Goal: Task Accomplishment & Management: Manage account settings

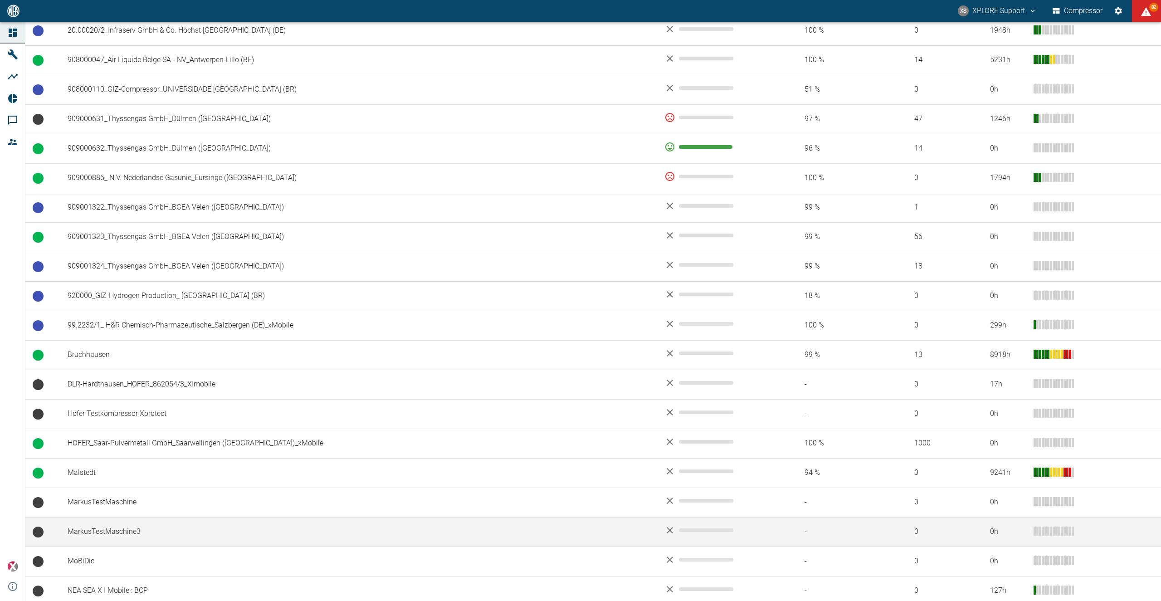
scroll to position [861, 0]
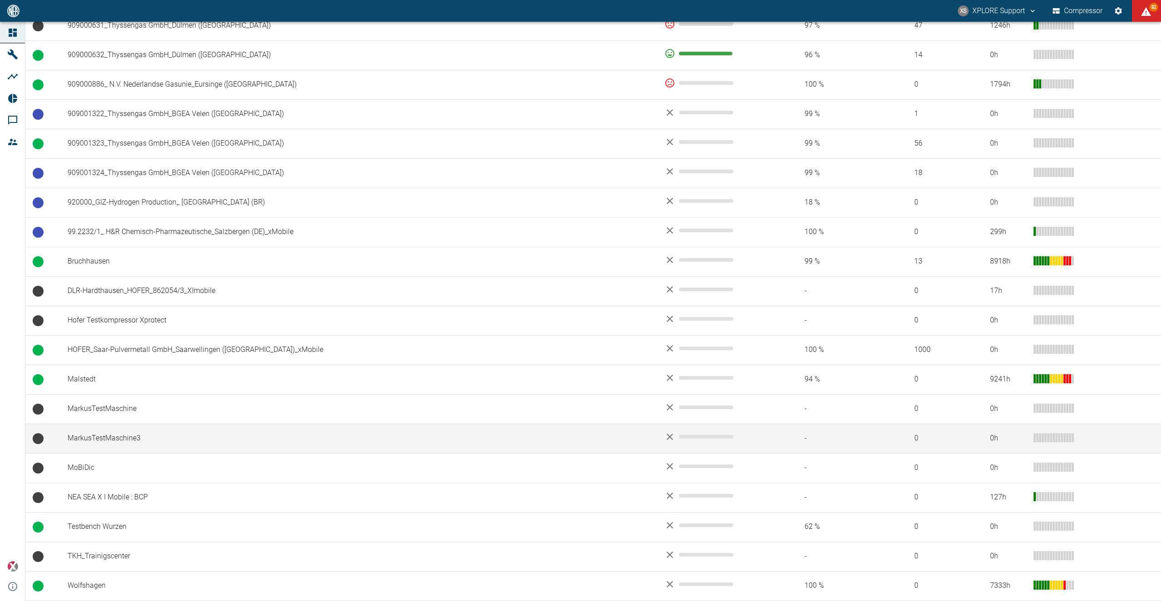
click at [140, 438] on td "MarkusTestMaschine3" at bounding box center [358, 438] width 597 height 29
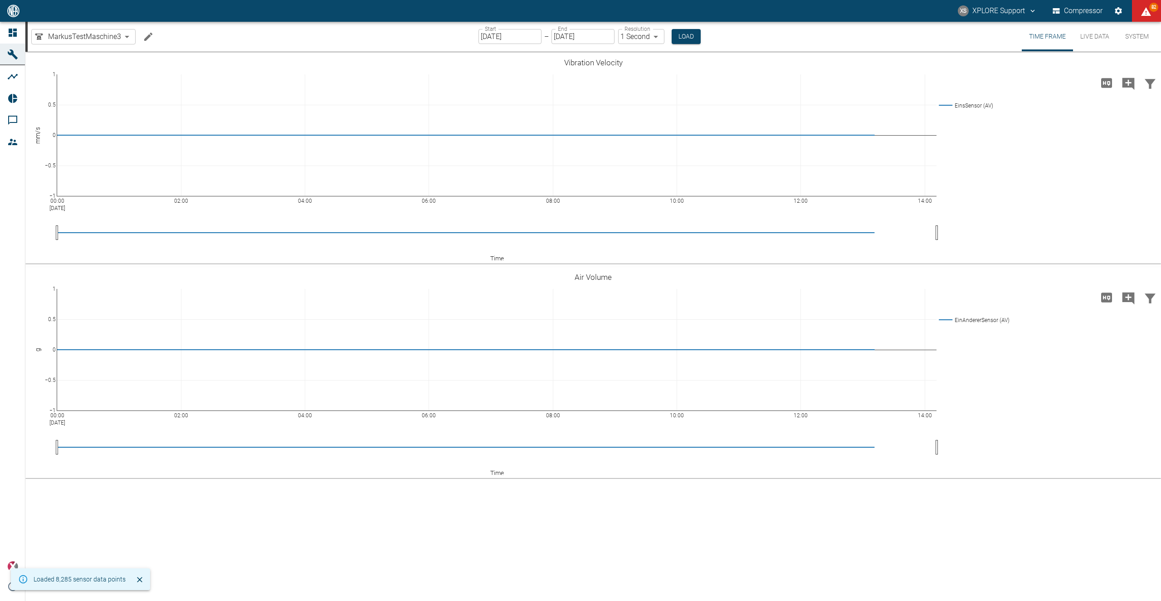
click at [150, 38] on icon "Edit machine" at bounding box center [148, 36] width 11 height 11
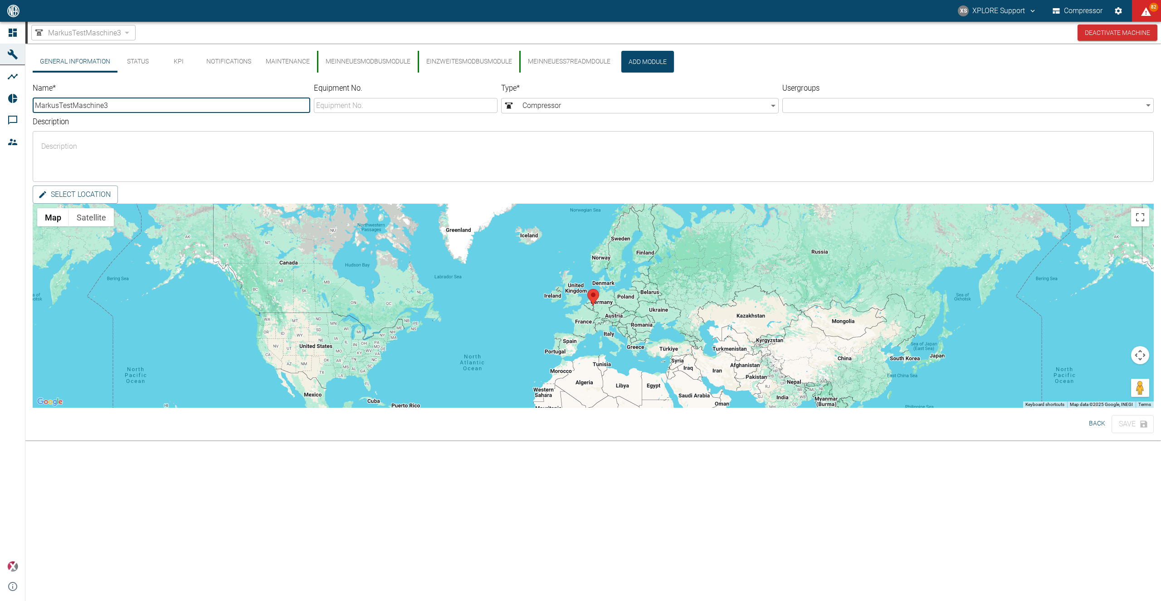
click at [389, 68] on button "MeinNeuesModbusModule" at bounding box center [367, 62] width 101 height 22
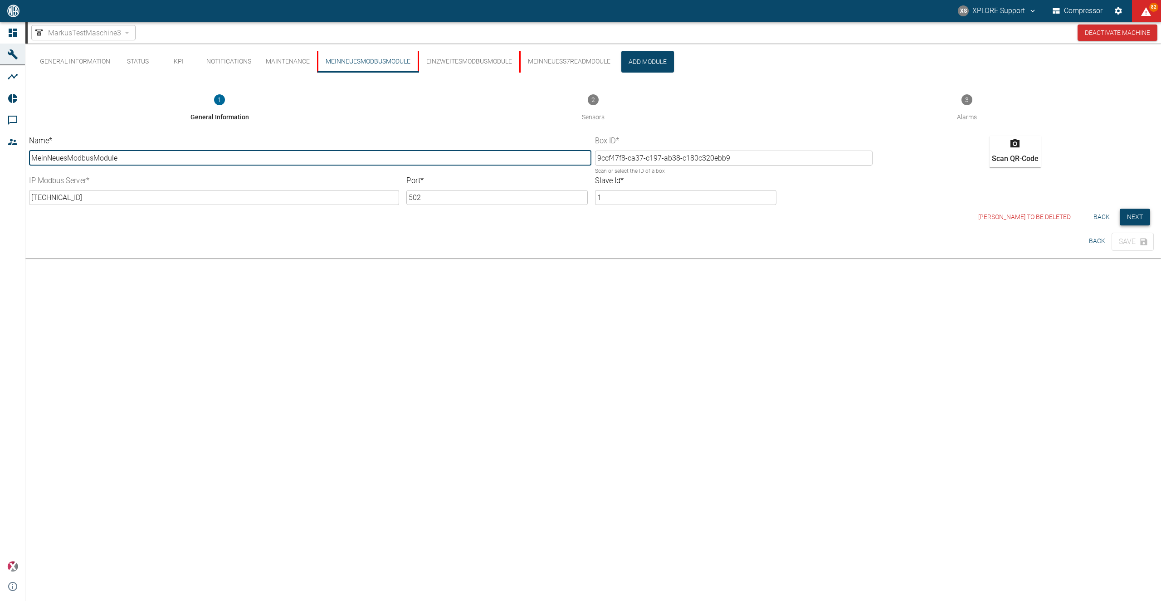
click at [1138, 214] on button "Next" at bounding box center [1135, 217] width 30 height 17
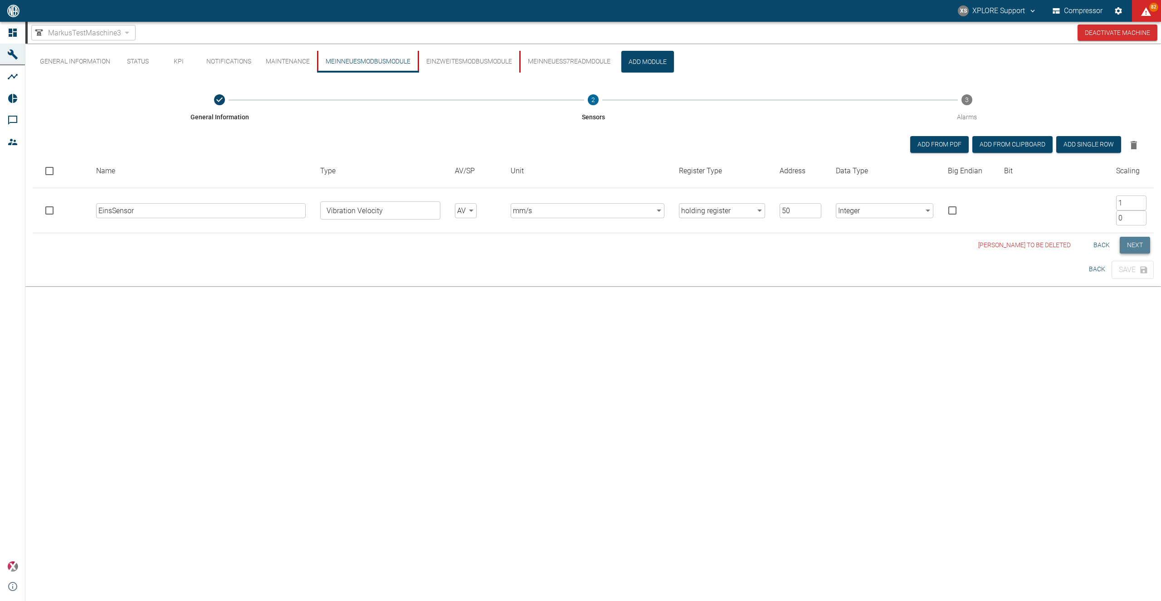
click at [1138, 244] on button "Next" at bounding box center [1135, 245] width 30 height 17
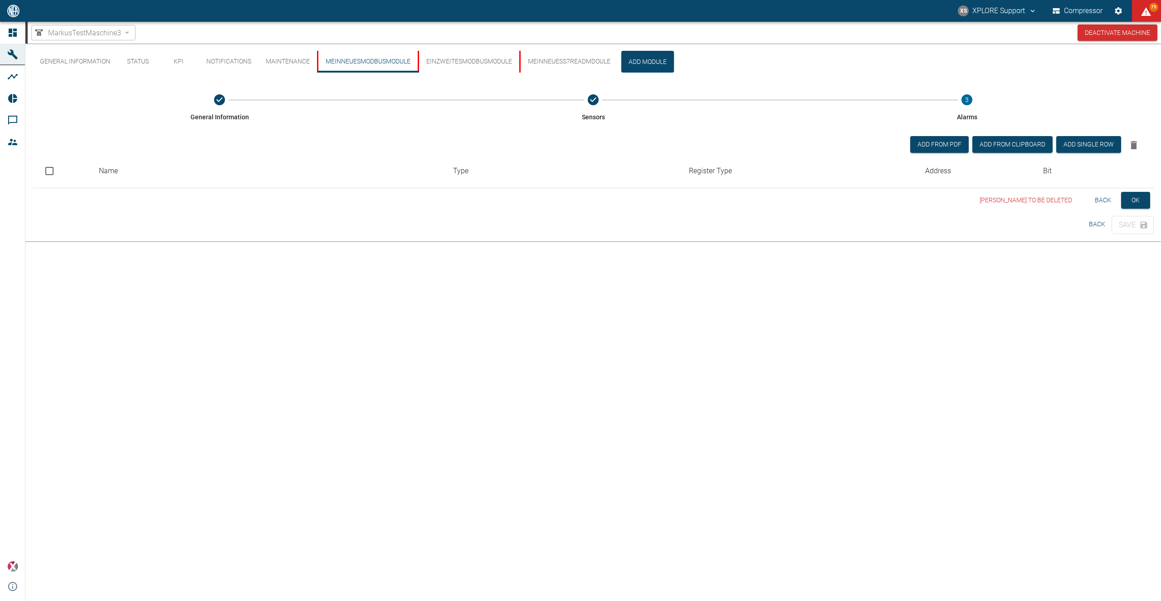
click at [1104, 200] on button "Back" at bounding box center [1103, 200] width 29 height 17
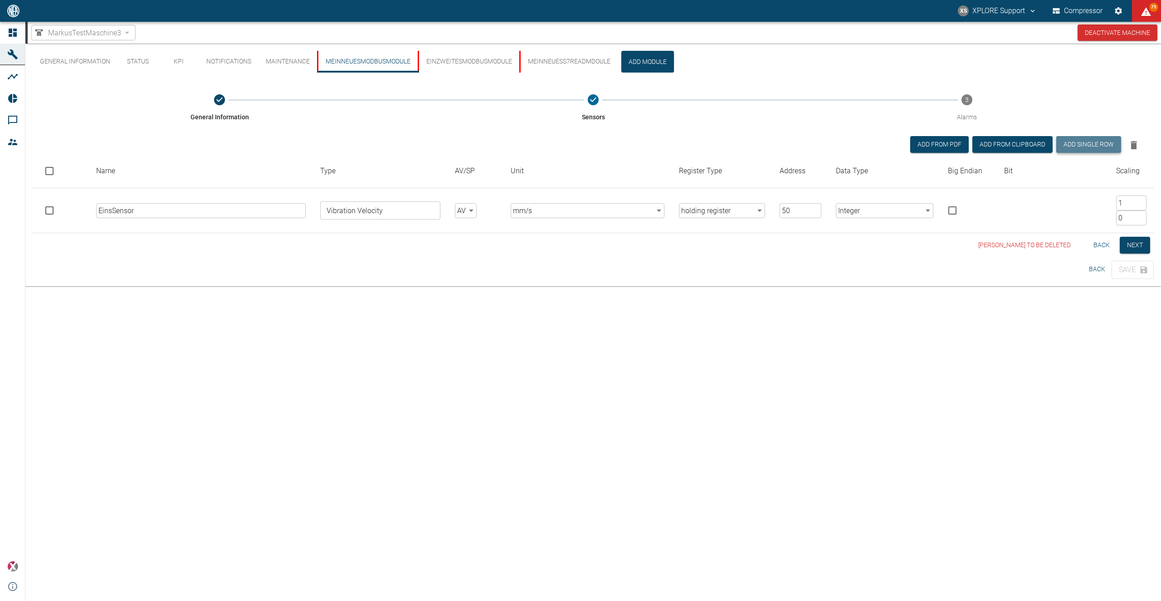
click at [1091, 144] on button "Add single row" at bounding box center [1088, 144] width 65 height 17
click at [175, 254] on input "text" at bounding box center [201, 255] width 210 height 15
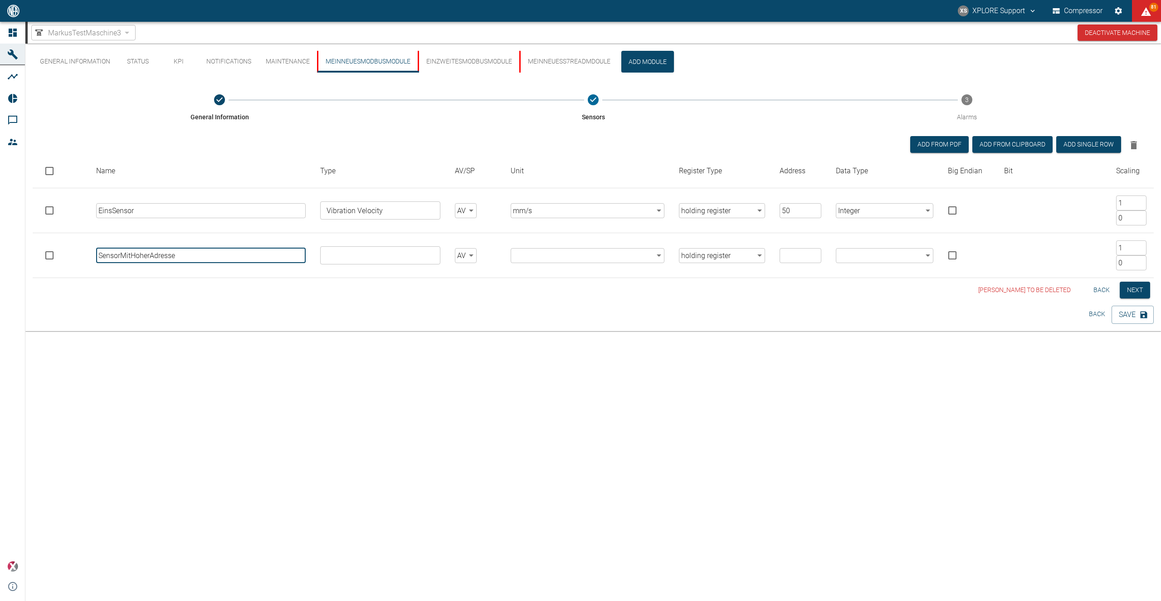
type input "SensorMitHoherAdresse"
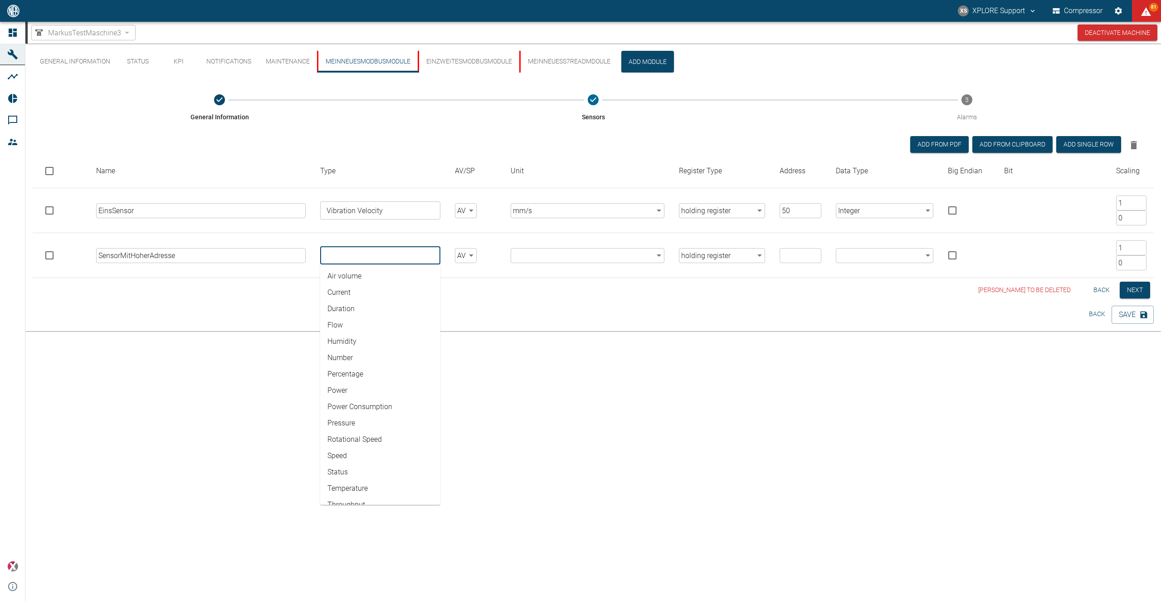
click at [408, 261] on input "text" at bounding box center [379, 255] width 113 height 13
click at [383, 296] on li "Current" at bounding box center [380, 292] width 120 height 16
type input "Current"
click at [344, 295] on li "Current" at bounding box center [380, 292] width 120 height 16
click at [583, 246] on td "​ A ​" at bounding box center [587, 255] width 168 height 45
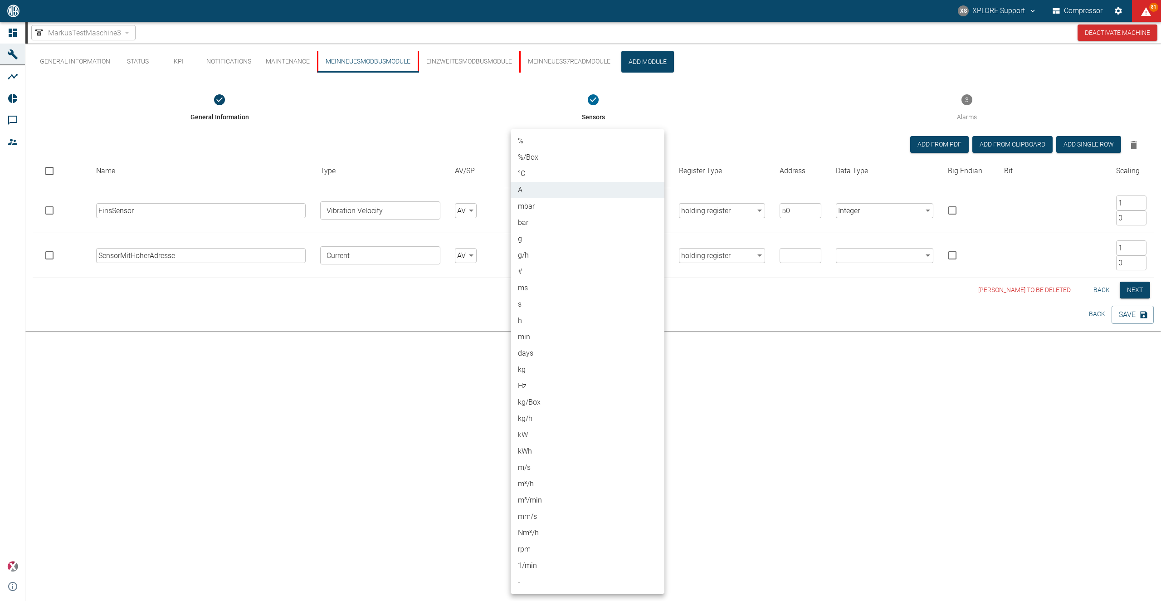
click at [572, 253] on body "XS XPLORE Support Compressor 81 Dashboard Machines Analyses Reports Comments Me…" at bounding box center [580, 300] width 1161 height 601
click at [543, 487] on li "m³/h" at bounding box center [588, 484] width 154 height 16
type input "m³/h"
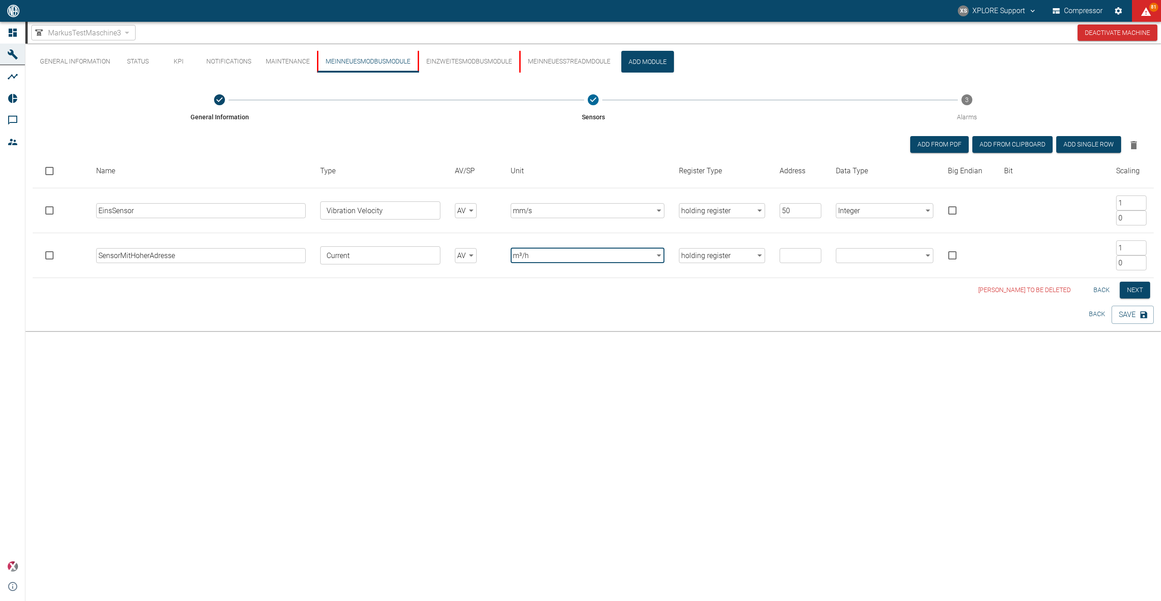
click at [798, 254] on input "number" at bounding box center [801, 255] width 42 height 15
type input "15000"
click at [855, 254] on body "XS XPLORE Support Compressor 81 Dashboard Machines Analyses Reports Comments Me…" at bounding box center [580, 300] width 1161 height 601
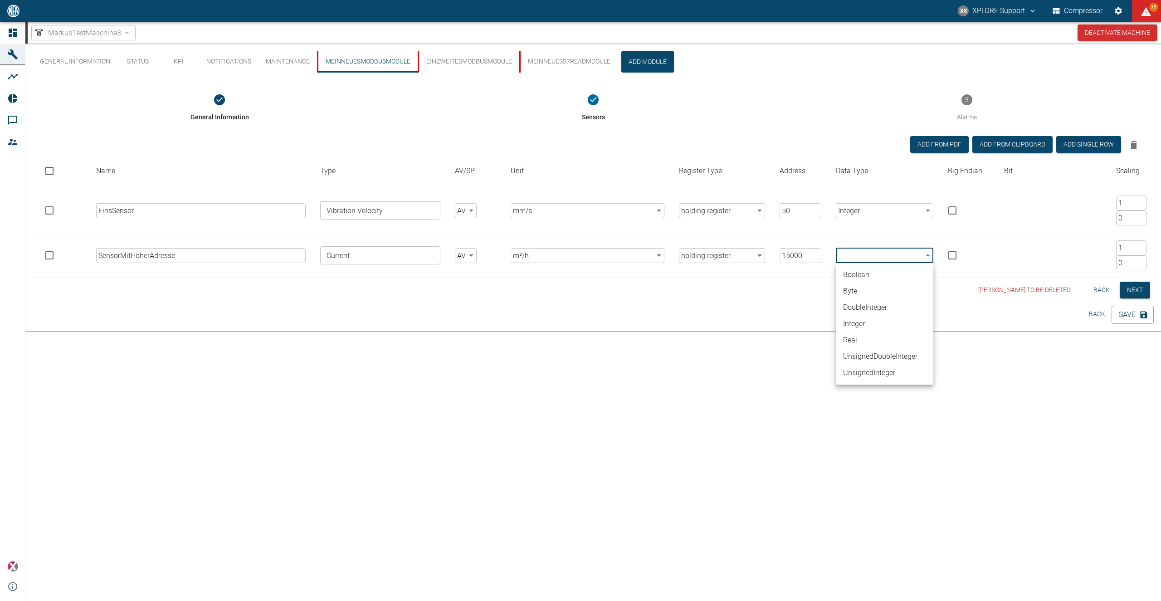
drag, startPoint x: 864, startPoint y: 327, endPoint x: 801, endPoint y: 323, distance: 63.2
click at [801, 323] on div "Boolean Byte DoubleInteger Integer Real UnsignedDoubleInteger UnsignedInteger" at bounding box center [580, 300] width 1161 height 601
drag, startPoint x: 859, startPoint y: 342, endPoint x: 865, endPoint y: 324, distance: 19.1
click at [864, 326] on ul "Boolean Byte DoubleInteger Integer Real UnsignedDoubleInteger UnsignedInteger" at bounding box center [885, 324] width 98 height 122
drag, startPoint x: 865, startPoint y: 324, endPoint x: 870, endPoint y: 292, distance: 32.7
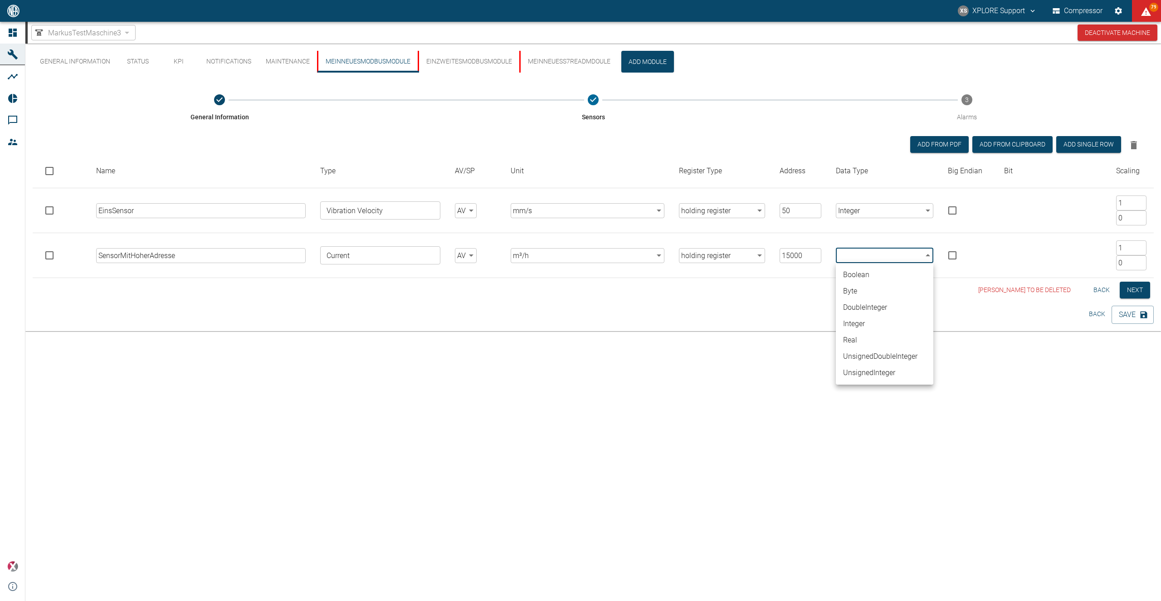
click at [870, 292] on ul "Boolean Byte DoubleInteger Integer Real UnsignedDoubleInteger UnsignedInteger" at bounding box center [885, 324] width 98 height 122
click at [860, 322] on li "Integer" at bounding box center [885, 324] width 98 height 16
type input "Integer"
type input "2"
click at [1140, 245] on input "2" at bounding box center [1131, 247] width 30 height 15
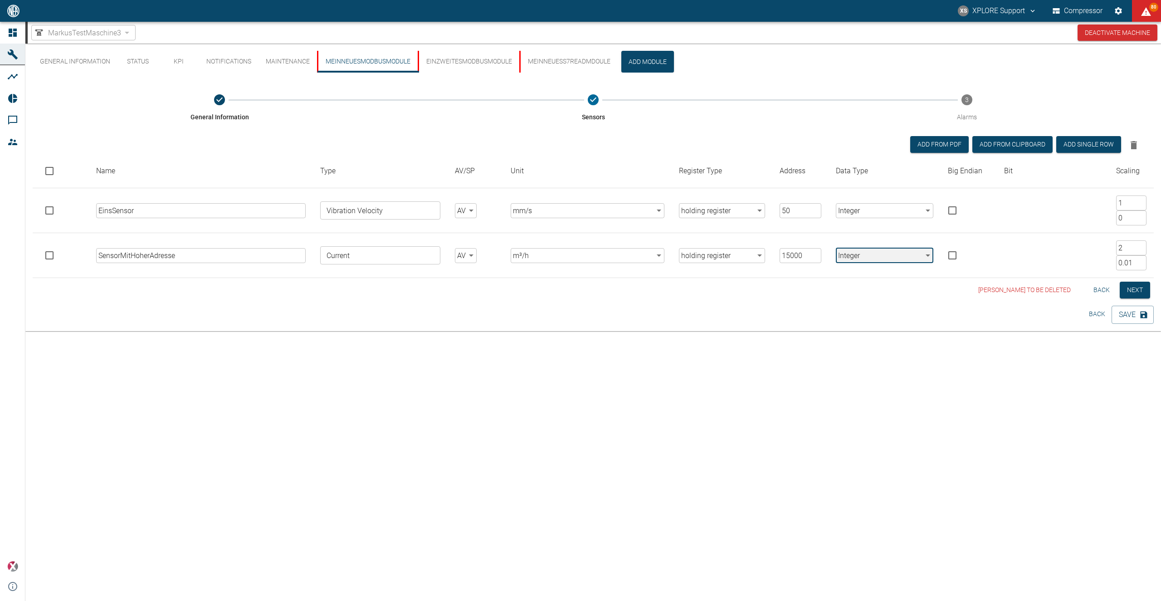
click at [1140, 260] on input "0.01" at bounding box center [1131, 262] width 30 height 15
click at [1140, 261] on input "0.02" at bounding box center [1131, 262] width 30 height 15
click at [1140, 261] on input "0.03" at bounding box center [1131, 262] width 30 height 15
click at [1140, 261] on input "0.04" at bounding box center [1131, 262] width 30 height 15
type input "0.05"
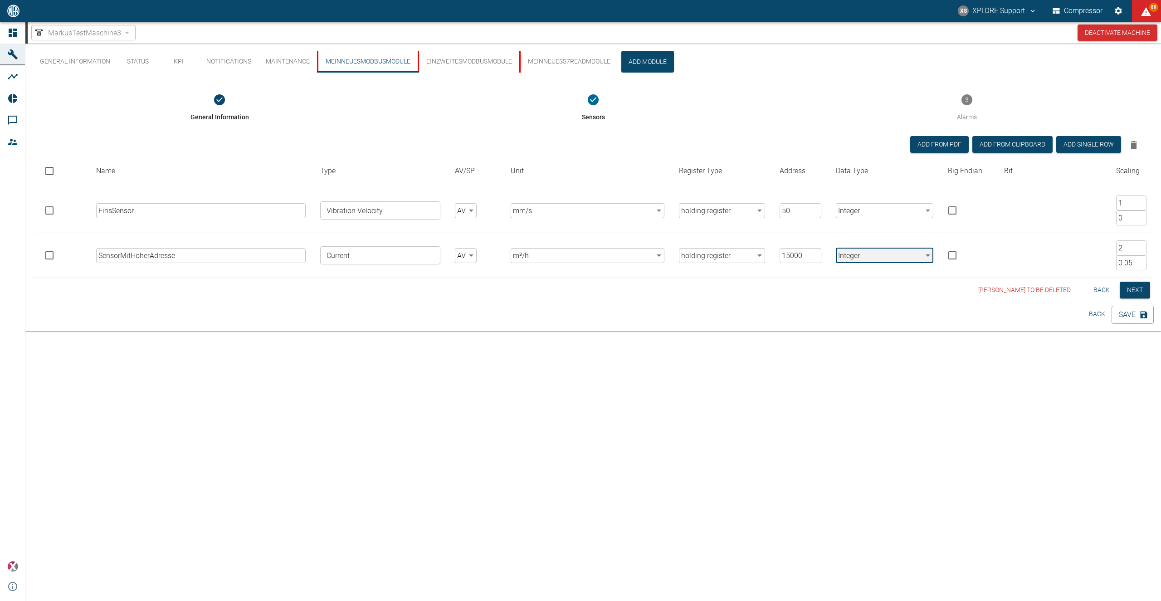
click at [1140, 261] on input "0.05" at bounding box center [1131, 262] width 30 height 15
click at [1128, 317] on button "Save" at bounding box center [1133, 315] width 42 height 18
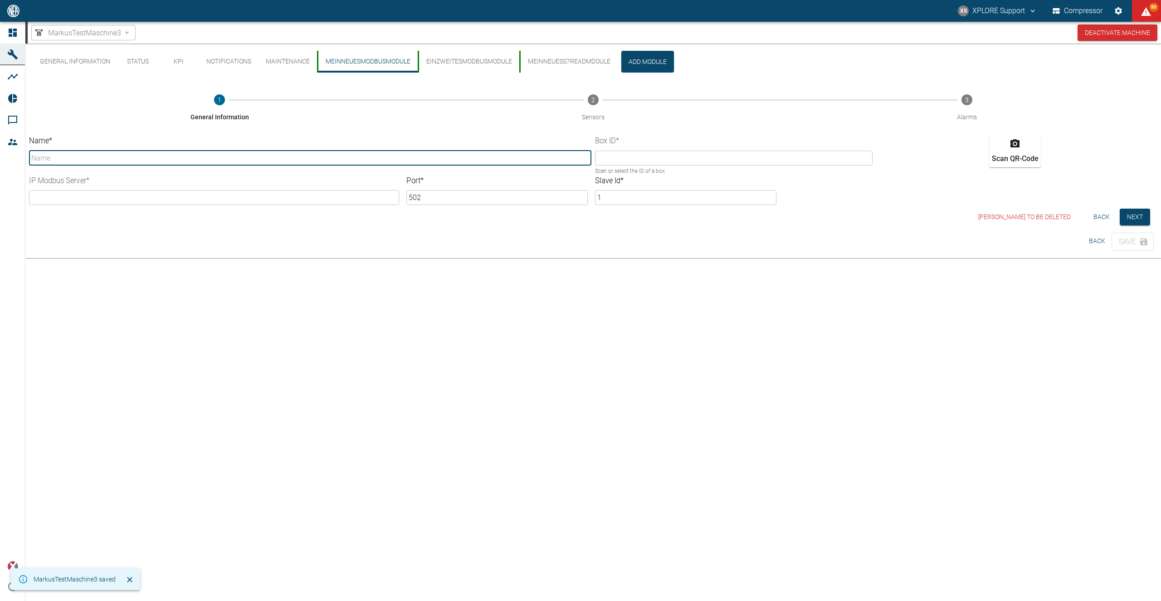
type input "MeinNeuesModbusModule"
type input "9ccf47f8-ca37-c197-ab38-c180c320ebb9"
type input "[TECHNICAL_ID]"
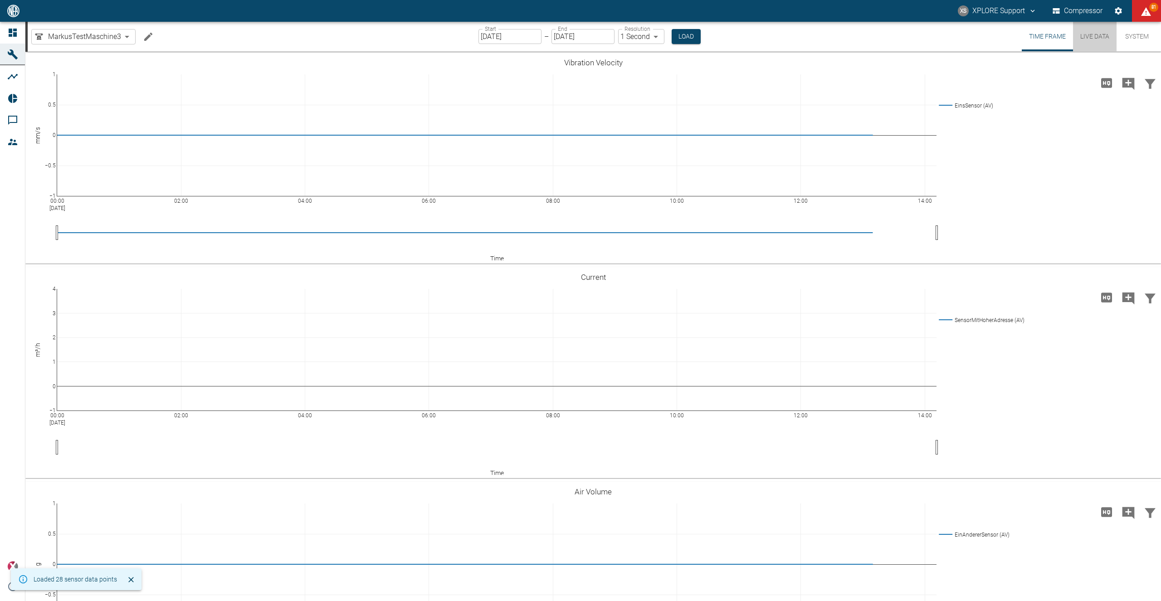
click at [1085, 34] on button "Live Data" at bounding box center [1095, 36] width 44 height 29
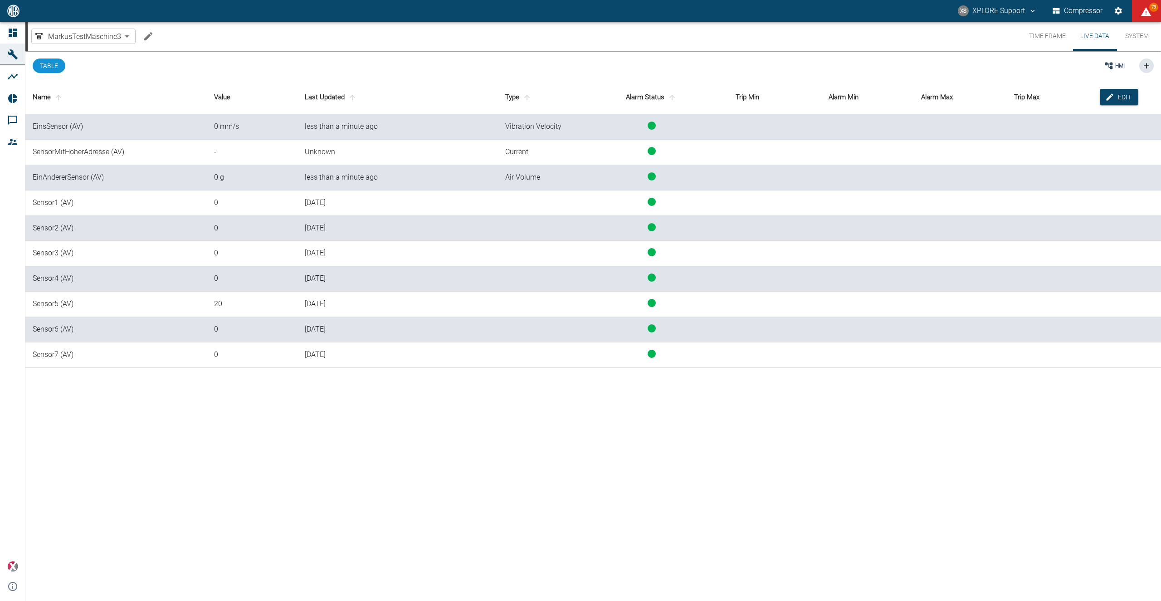
click at [327, 151] on td "Unknown" at bounding box center [398, 152] width 201 height 25
click at [215, 151] on div "-" at bounding box center [252, 152] width 76 height 10
click at [215, 150] on div "-" at bounding box center [252, 152] width 76 height 10
click at [327, 176] on div "less than a minute ago" at bounding box center [398, 177] width 186 height 10
click at [151, 36] on icon "Edit machine" at bounding box center [148, 36] width 11 height 11
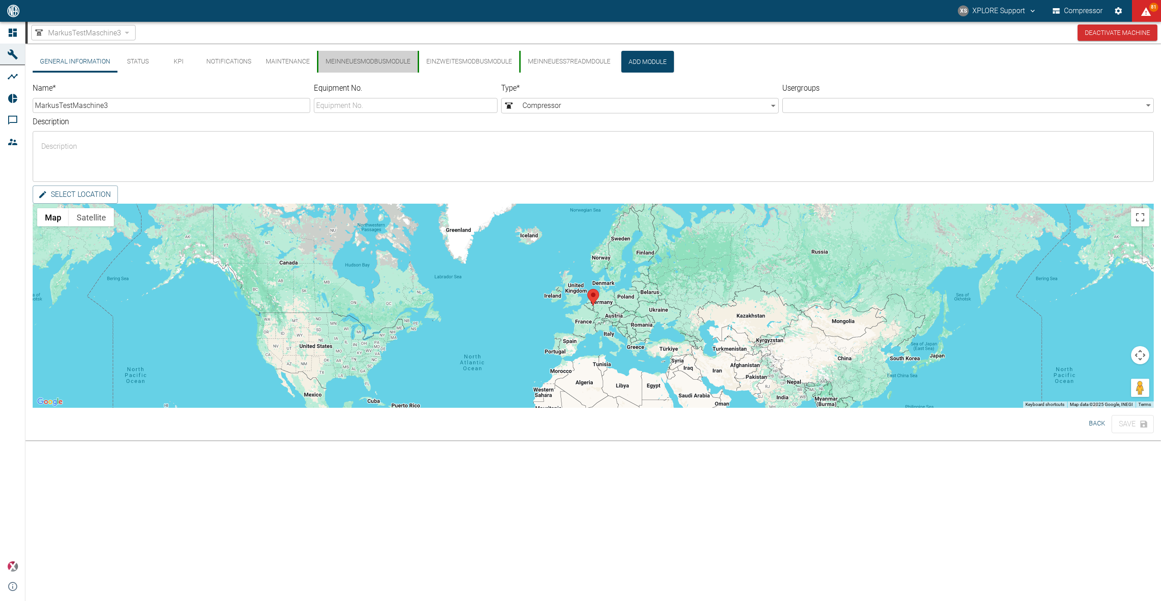
click at [369, 67] on button "MeinNeuesModbusModule" at bounding box center [367, 62] width 101 height 22
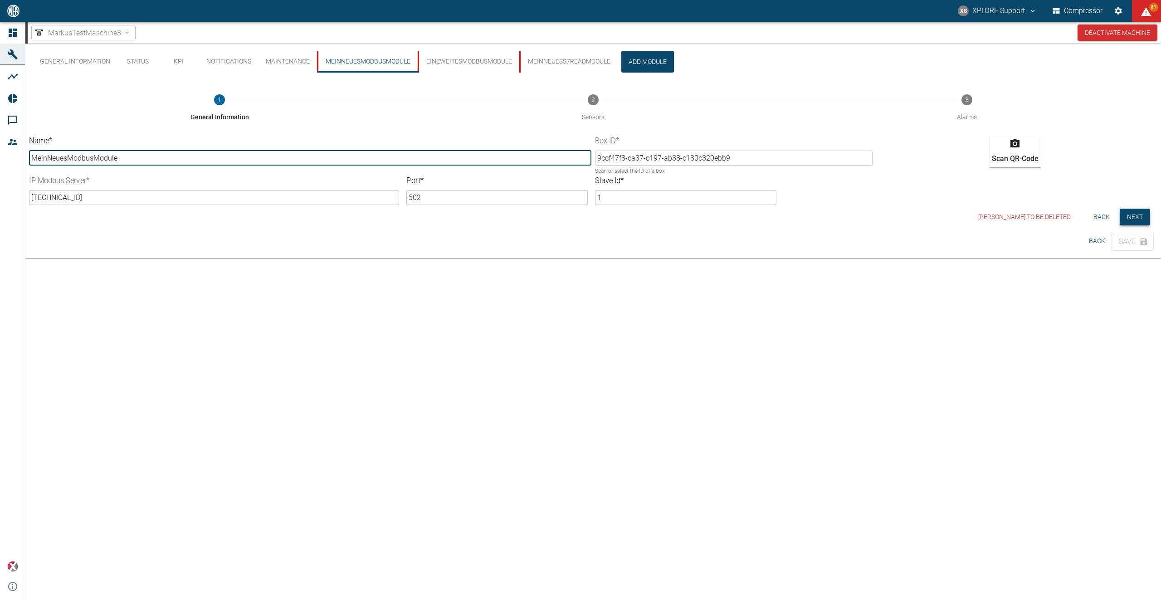
click at [1148, 213] on button "Next" at bounding box center [1135, 217] width 30 height 17
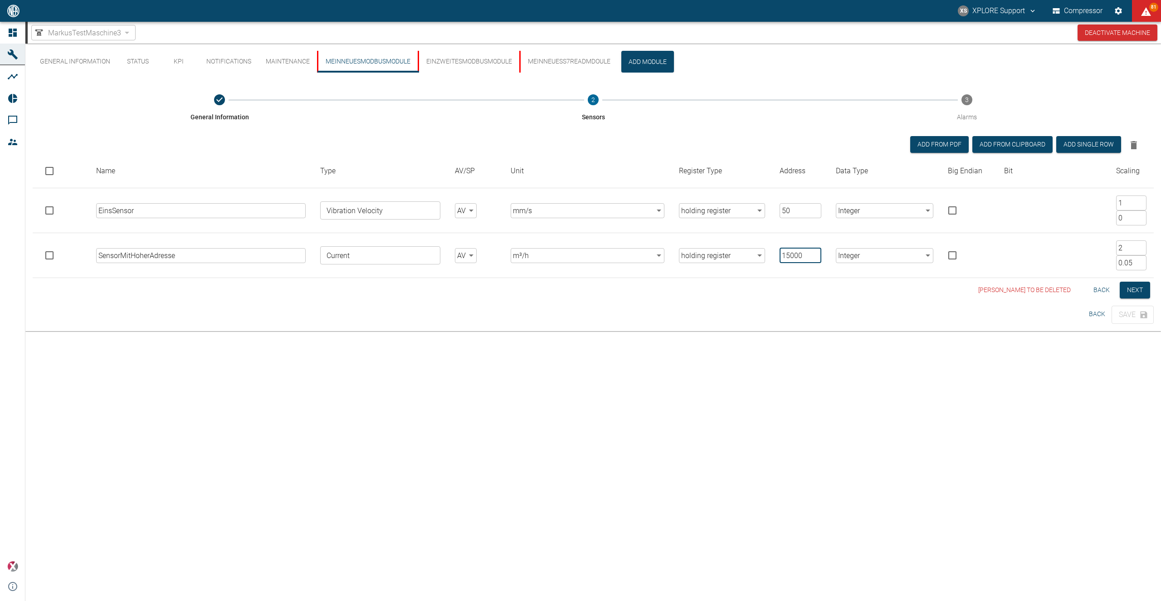
drag, startPoint x: 806, startPoint y: 251, endPoint x: 777, endPoint y: 253, distance: 29.1
click at [780, 253] on input "15000" at bounding box center [801, 255] width 42 height 15
type input "1900"
click at [1135, 311] on button "Save" at bounding box center [1133, 315] width 42 height 18
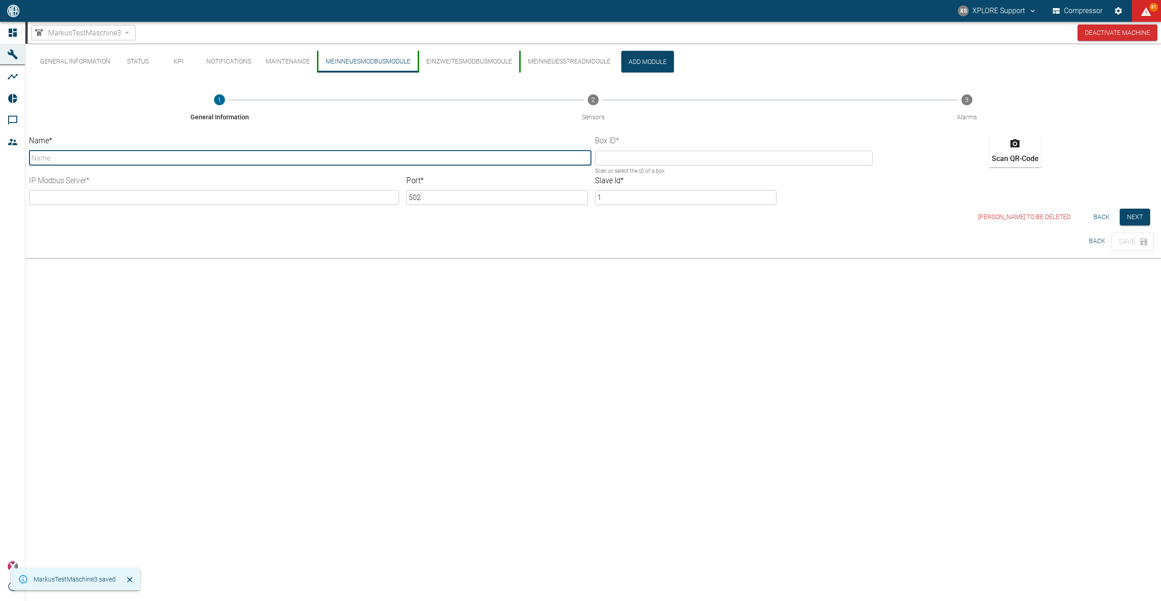
type input "MeinNeuesModbusModule"
type input "9ccf47f8-ca37-c197-ab38-c180c320ebb9"
type input "[TECHNICAL_ID]"
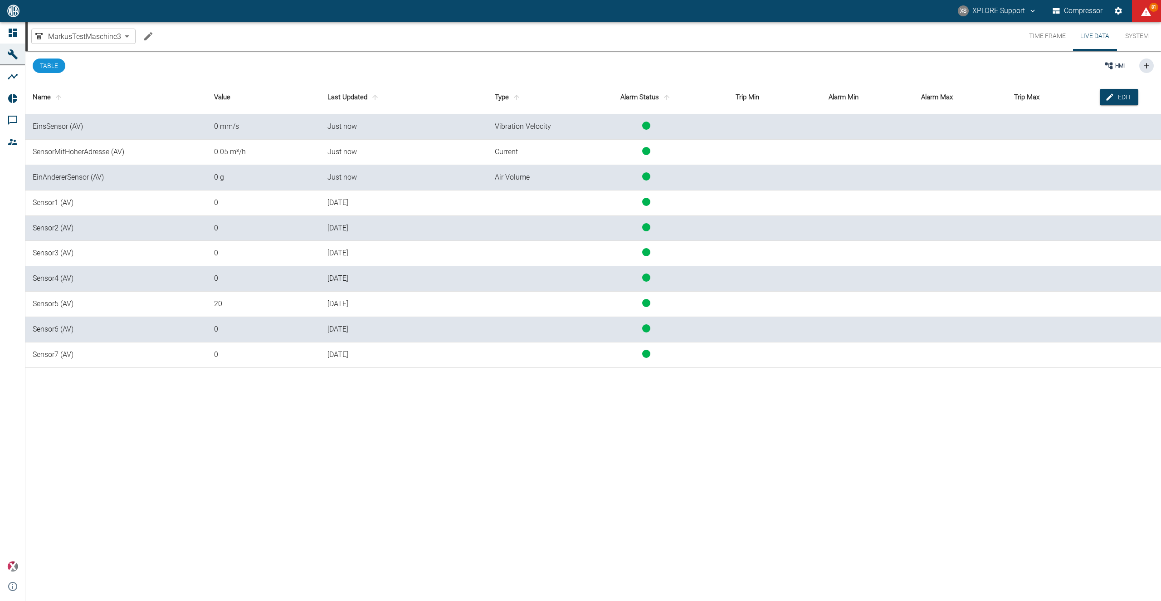
click at [150, 35] on icon "Edit machine" at bounding box center [148, 36] width 8 height 8
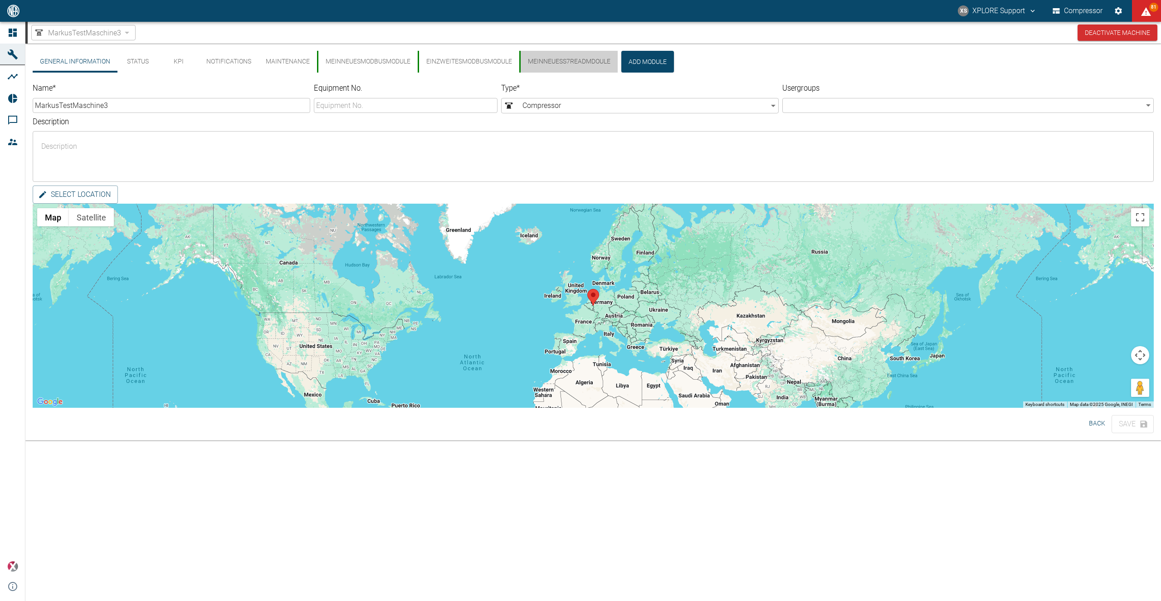
click at [587, 59] on button "MeinNeuesS7ReadMdoule" at bounding box center [568, 62] width 98 height 22
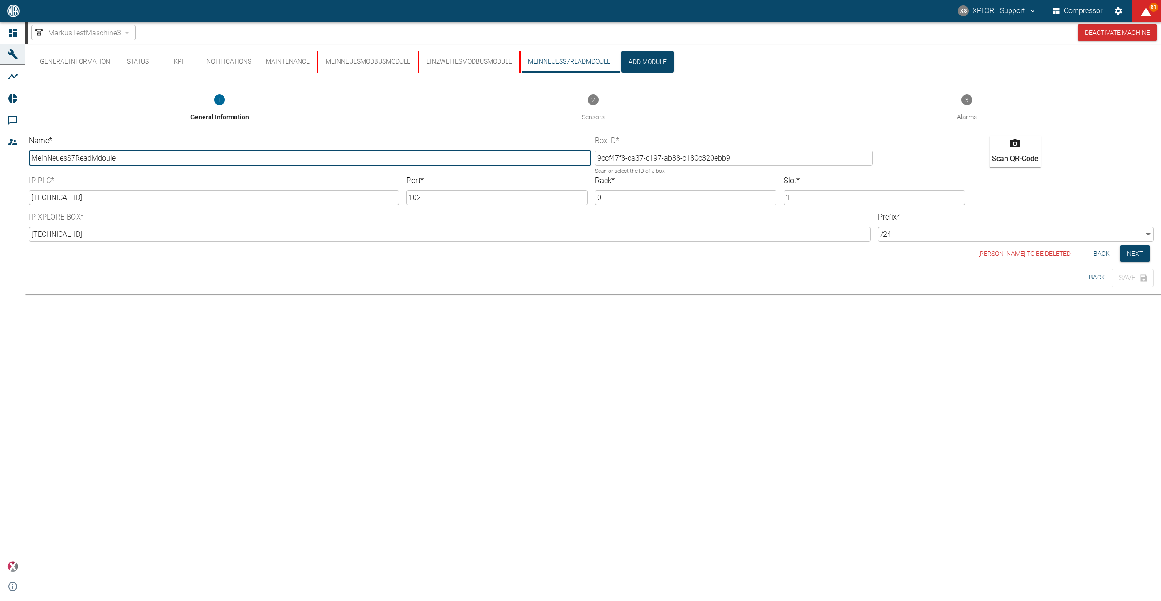
click at [429, 59] on button "EinZweitesModbusModule" at bounding box center [469, 62] width 102 height 22
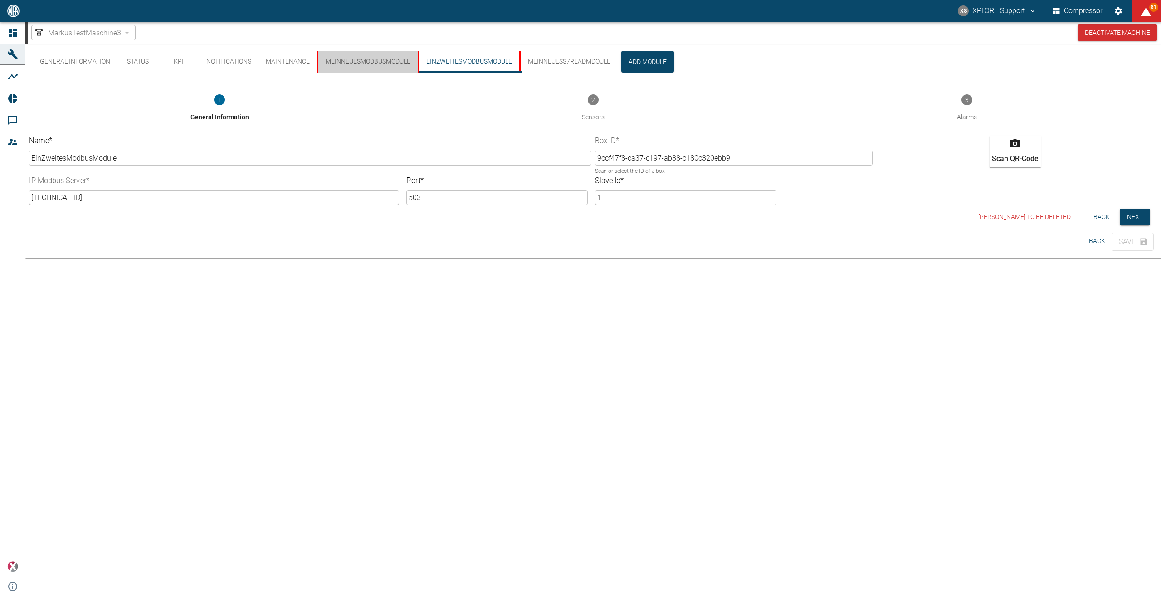
click at [326, 58] on button "MeinNeuesModbusModule" at bounding box center [367, 62] width 101 height 22
click at [1138, 213] on button "Next" at bounding box center [1135, 217] width 30 height 17
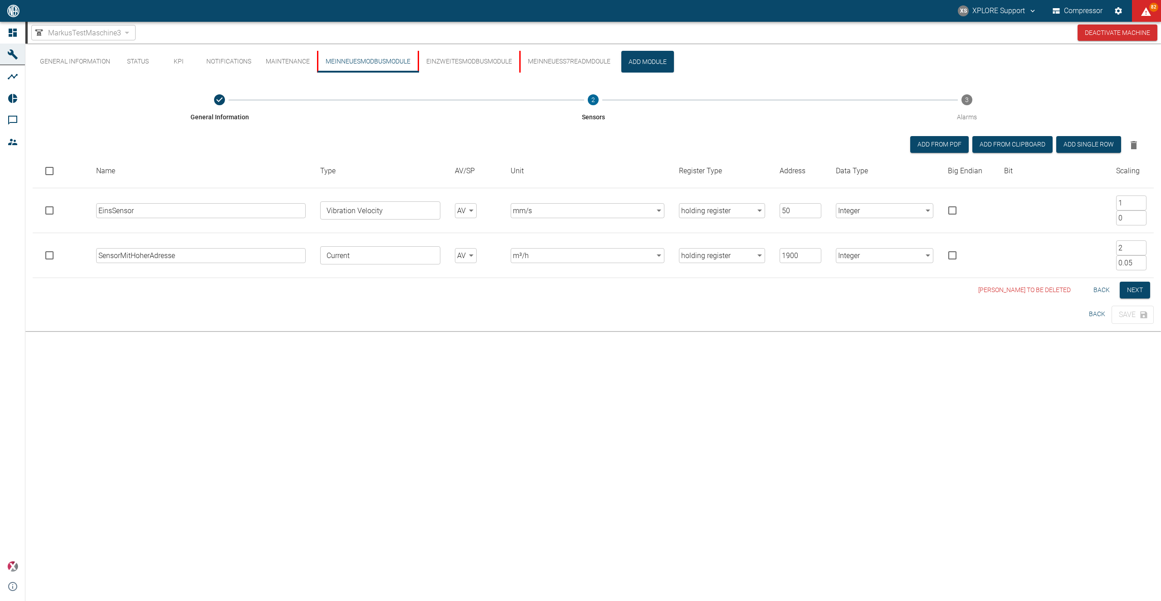
click at [45, 256] on input "checkbox" at bounding box center [49, 255] width 19 height 19
checkbox input "true"
click at [1135, 142] on icon "Delete selected" at bounding box center [1134, 145] width 6 height 8
click at [1128, 272] on button "Save" at bounding box center [1133, 270] width 42 height 18
